Goal: Task Accomplishment & Management: Use online tool/utility

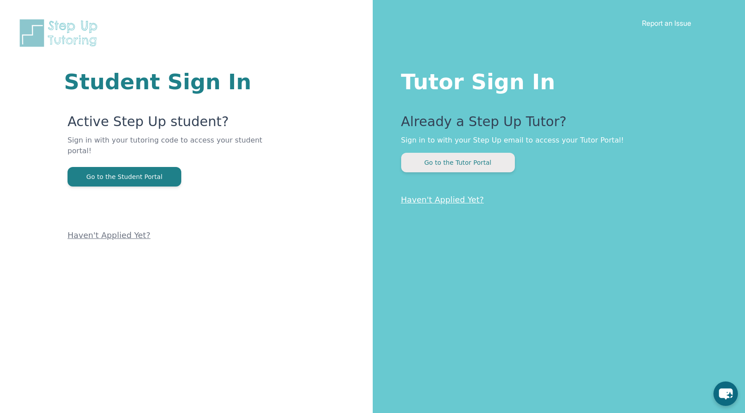
click at [492, 161] on button "Go to the Tutor Portal" at bounding box center [458, 163] width 114 height 20
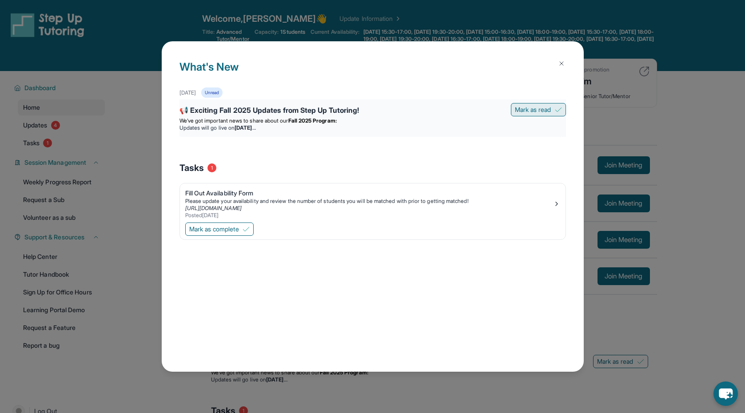
click at [524, 111] on span "Mark as read" at bounding box center [533, 109] width 36 height 9
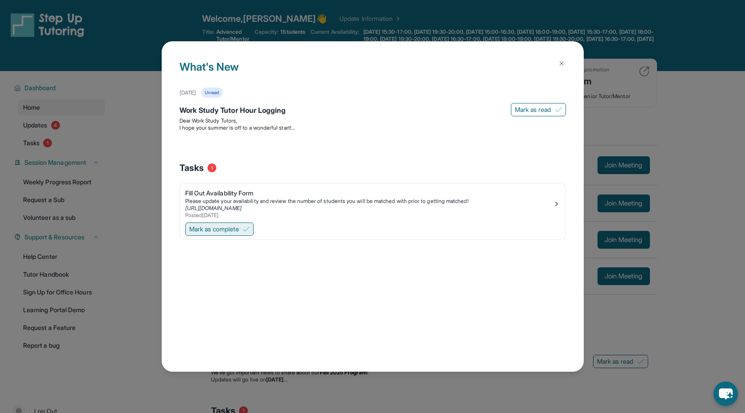
click at [215, 232] on span "Mark as complete" at bounding box center [214, 229] width 50 height 9
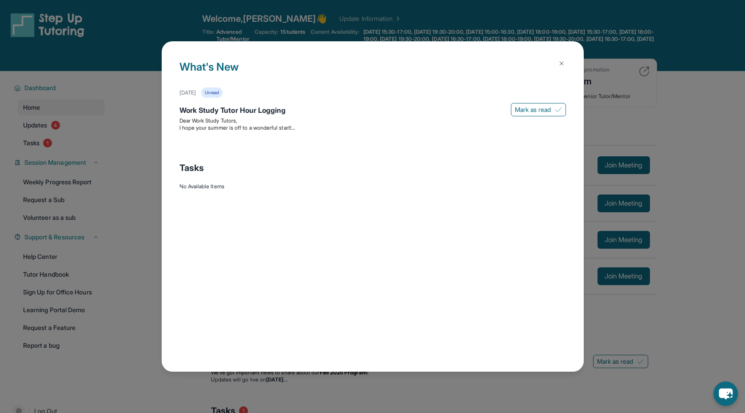
click at [559, 63] on img at bounding box center [561, 63] width 7 height 7
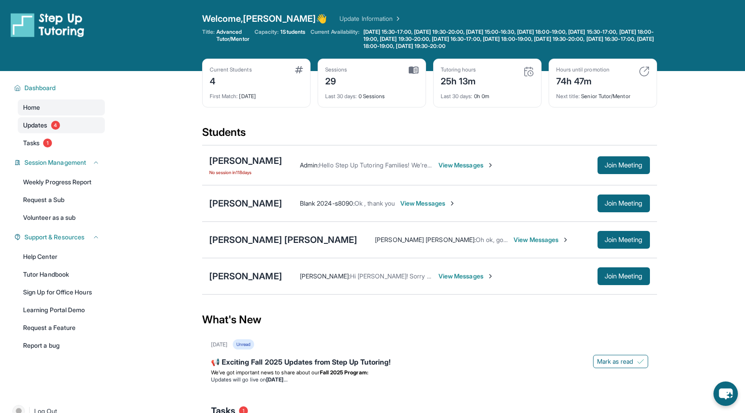
click at [40, 127] on span "Updates" at bounding box center [35, 125] width 24 height 9
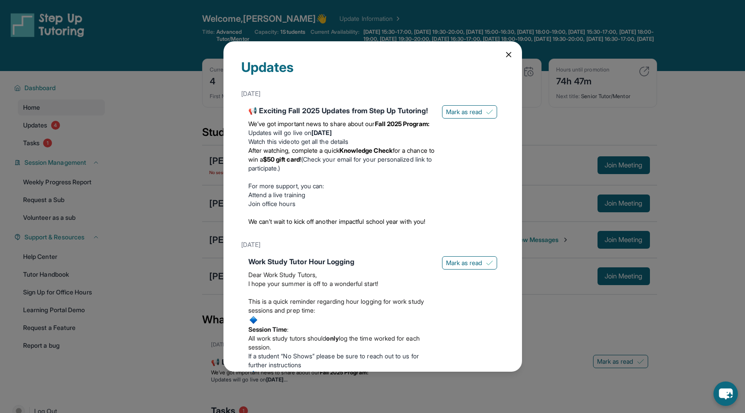
click at [92, 122] on div "Updates [DATE] 📢 Exciting Fall 2025 Updates from Step Up Tutoring! We’ve got im…" at bounding box center [372, 206] width 745 height 413
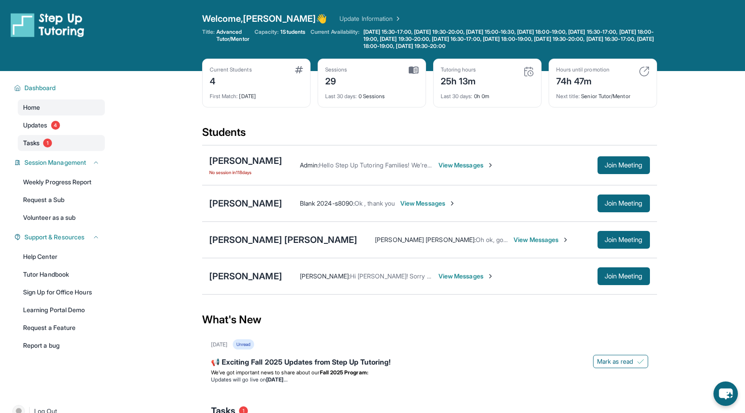
click at [32, 147] on span "Tasks" at bounding box center [31, 143] width 16 height 9
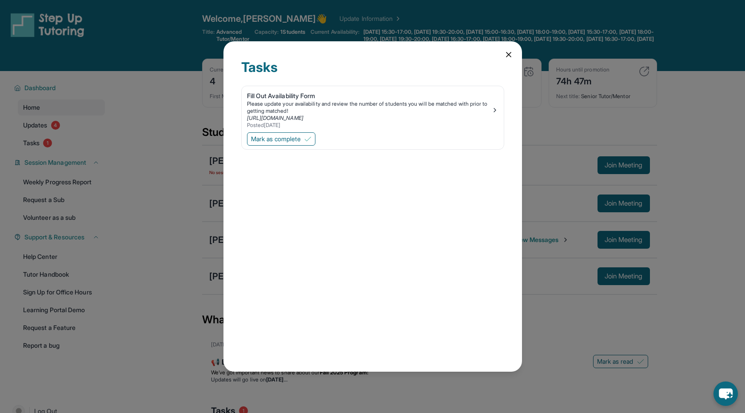
click at [109, 144] on div "Tasks Fill Out Availability Form Please update your availability and review the…" at bounding box center [372, 206] width 745 height 413
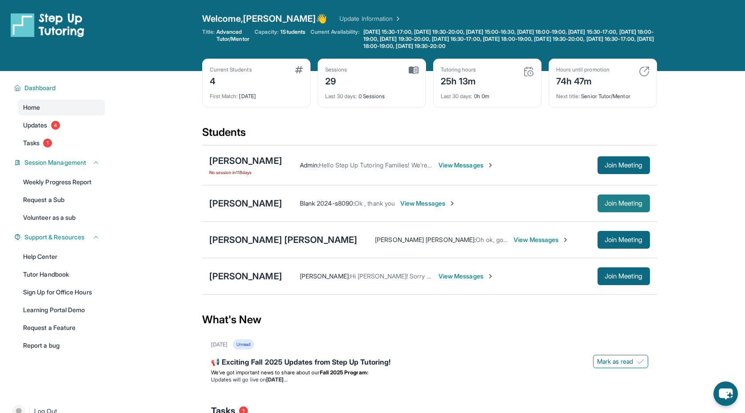
click at [630, 201] on span "Join Meeting" at bounding box center [623, 203] width 38 height 5
